Goal: Information Seeking & Learning: Learn about a topic

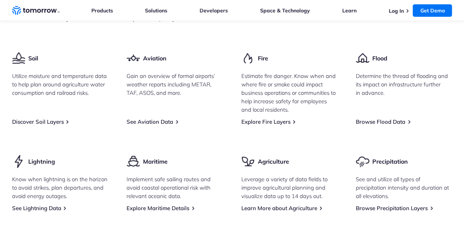
scroll to position [1065, 0]
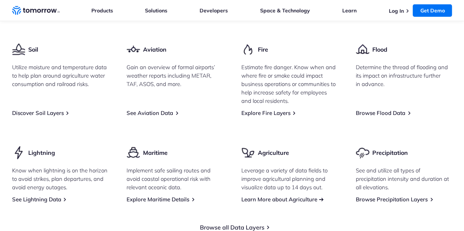
drag, startPoint x: 261, startPoint y: 178, endPoint x: 248, endPoint y: 193, distance: 20.0
click at [248, 196] on link "Learn More about Agriculture" at bounding box center [279, 199] width 76 height 7
click at [157, 225] on section "Explore Our Data Catalog With 60+ different weather data fields possible, inclu…" at bounding box center [232, 53] width 464 height 416
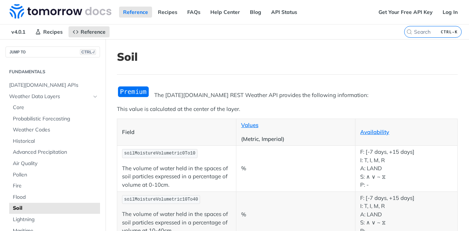
click at [129, 95] on img "Expand image" at bounding box center [133, 92] width 33 height 12
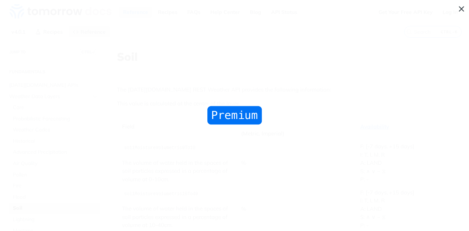
click at [64, 33] on span "Collapse image" at bounding box center [234, 115] width 469 height 231
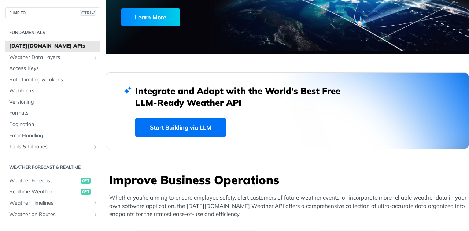
scroll to position [132, 0]
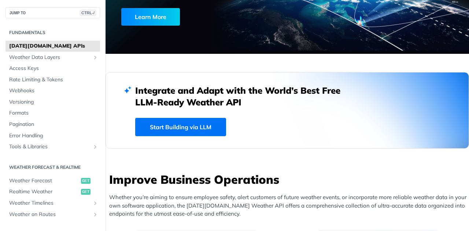
click at [170, 124] on link "Start Building via LLM" at bounding box center [180, 127] width 91 height 18
